Goal: Task Accomplishment & Management: Complete application form

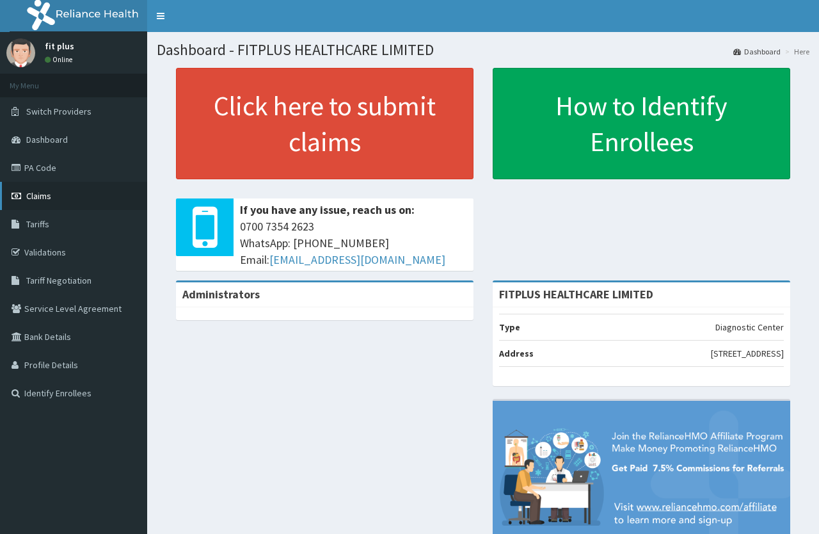
click at [42, 198] on span "Claims" at bounding box center [38, 196] width 25 height 12
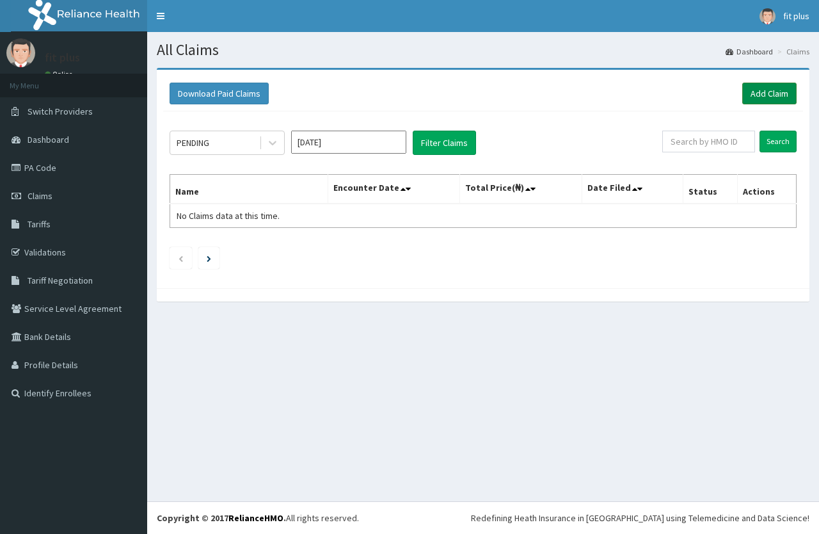
click at [775, 98] on link "Add Claim" at bounding box center [769, 94] width 54 height 22
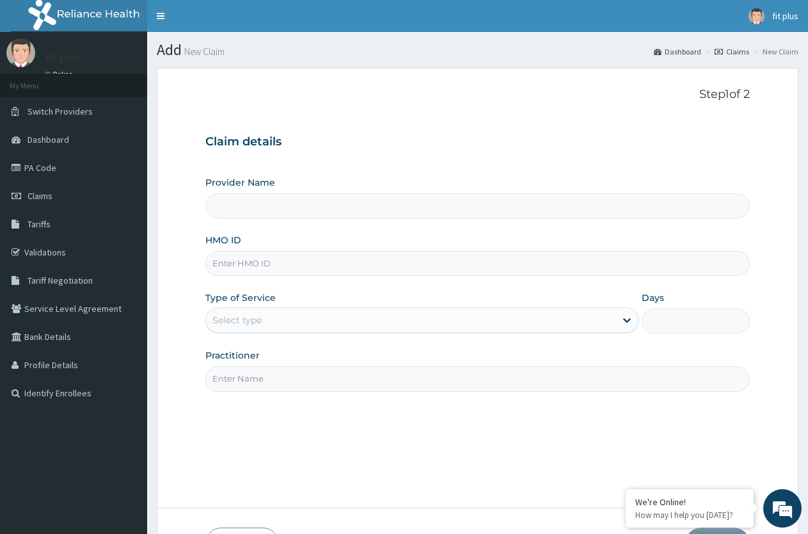
type input "FITPLUS HEALTHCARE LIMITED"
click at [288, 267] on input "HMO ID" at bounding box center [477, 263] width 545 height 25
type input "TCE/10090/A"
drag, startPoint x: 280, startPoint y: 315, endPoint x: 276, endPoint y: 330, distance: 14.4
click at [279, 315] on div "Select type" at bounding box center [410, 320] width 409 height 20
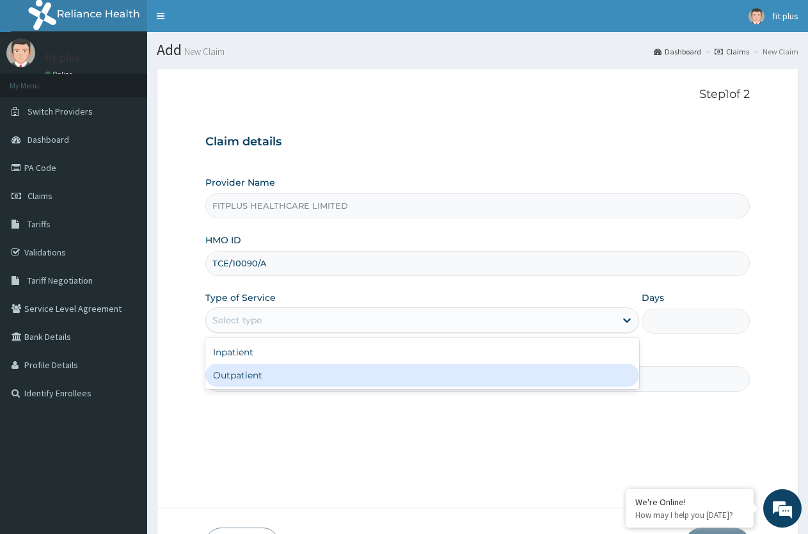
click at [255, 376] on div "Outpatient" at bounding box center [421, 374] width 433 height 23
type input "1"
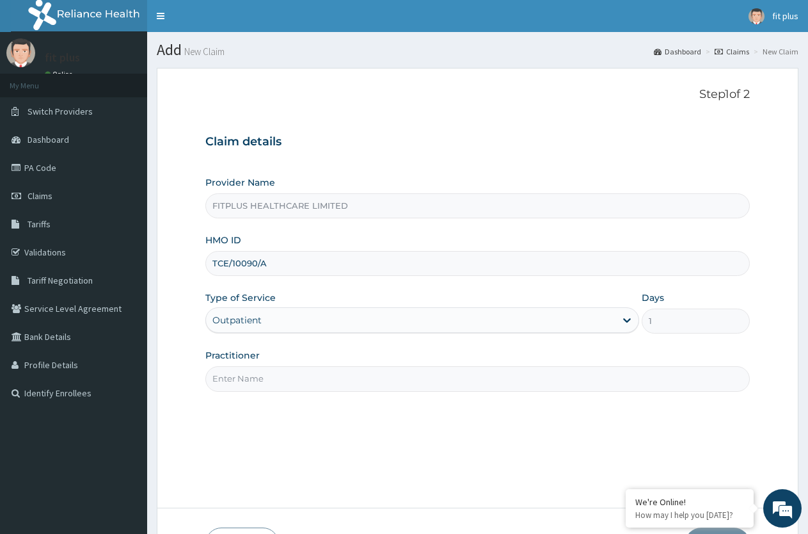
click at [268, 390] on input "Practitioner" at bounding box center [477, 378] width 545 height 25
click at [232, 377] on input "Practitioner" at bounding box center [477, 378] width 545 height 25
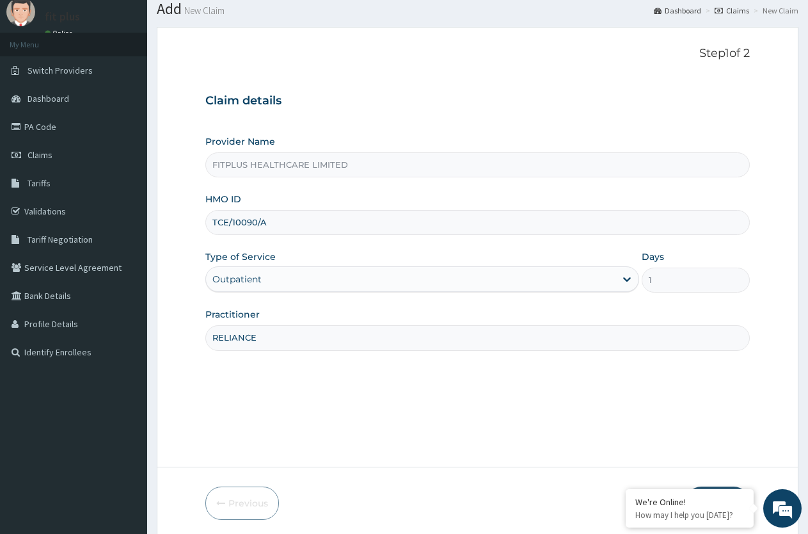
scroll to position [64, 0]
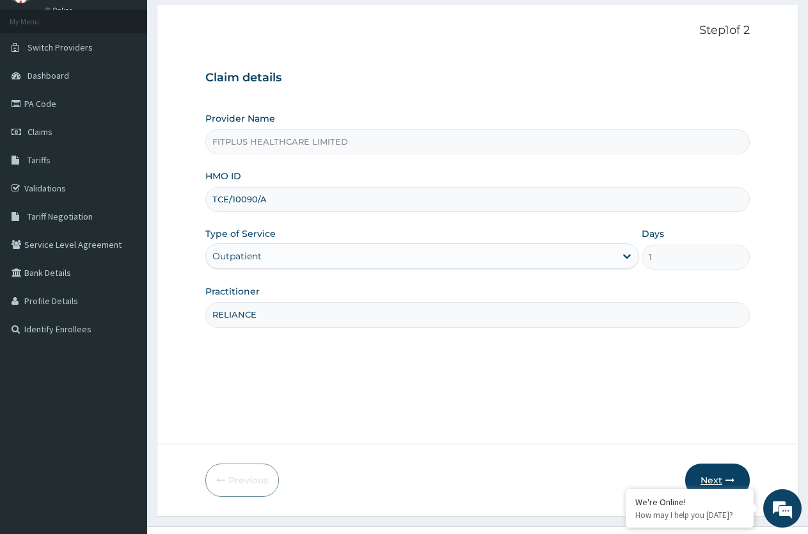
type input "RELIANCE"
click at [717, 475] on button "Next" at bounding box center [717, 479] width 65 height 33
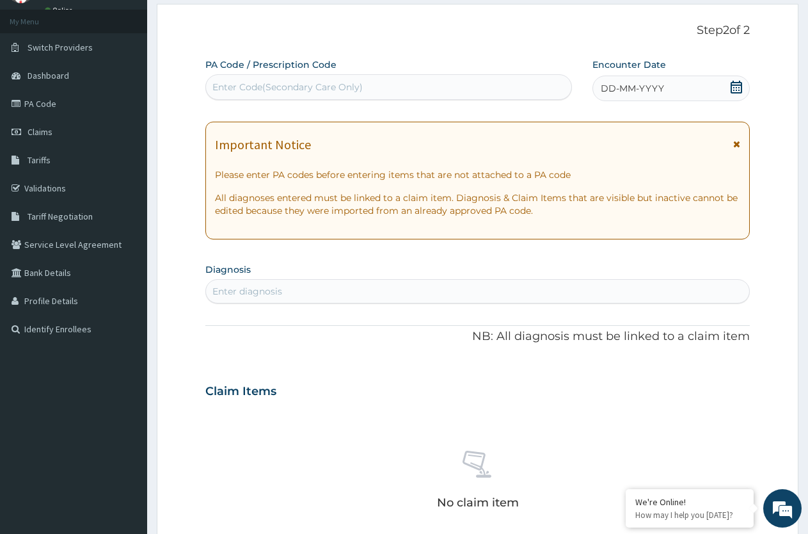
click at [281, 96] on div "Enter Code(Secondary Care Only)" at bounding box center [388, 87] width 365 height 20
type input "PA/83D89F"
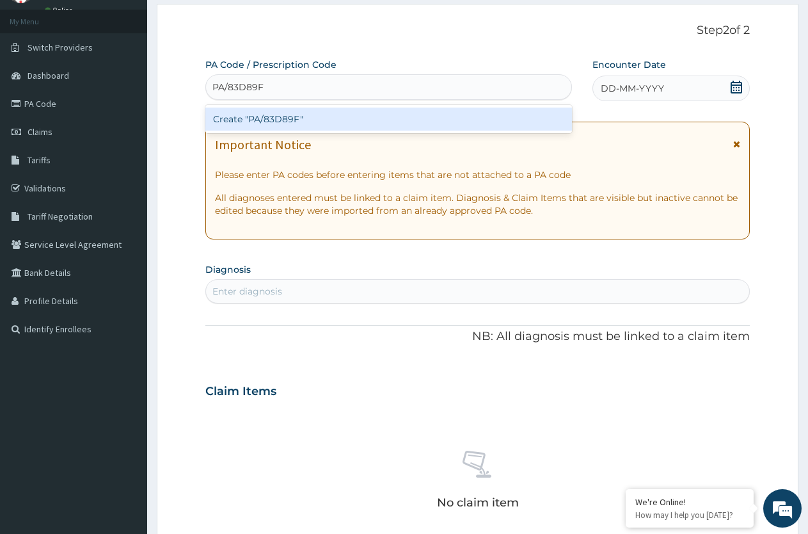
click at [299, 125] on div "Create "PA/83D89F"" at bounding box center [388, 118] width 367 height 23
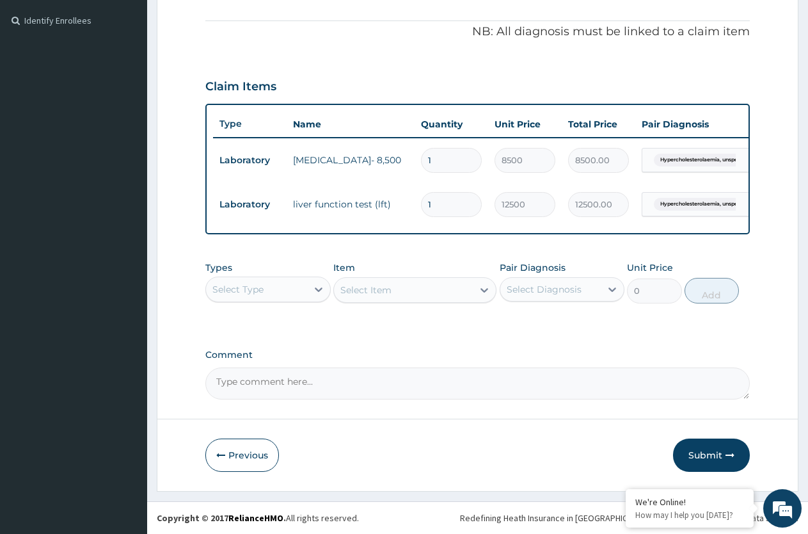
scroll to position [383, 0]
click at [712, 454] on button "Submit" at bounding box center [711, 454] width 77 height 33
